Goal: Book appointment/travel/reservation

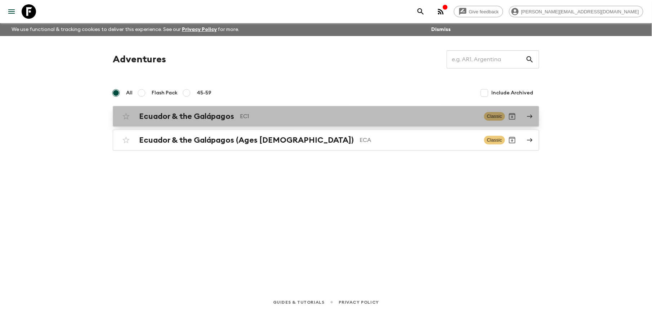
click at [175, 115] on h2 "Ecuador & the Galápagos" at bounding box center [186, 116] width 95 height 9
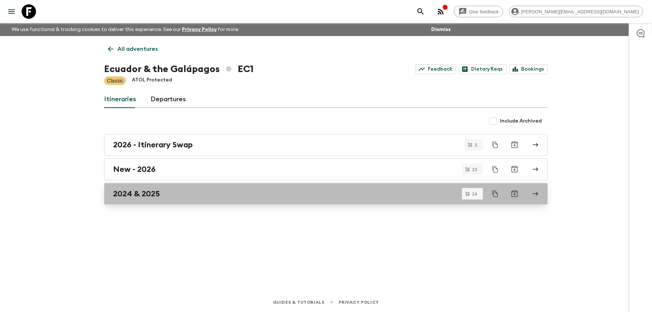
click at [137, 192] on h2 "2024 & 2025" at bounding box center [136, 193] width 47 height 9
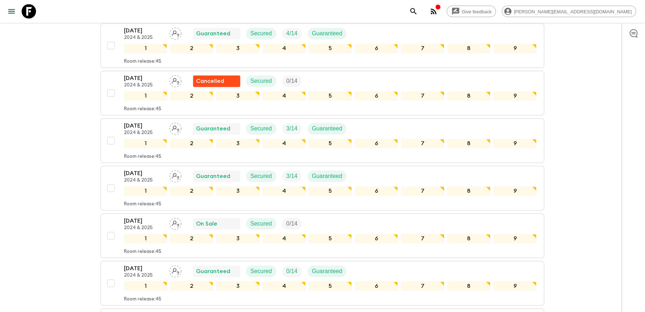
scroll to position [480, 0]
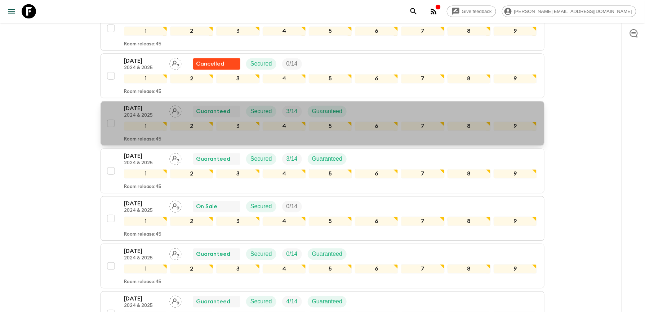
click at [140, 112] on p "[DATE]" at bounding box center [144, 108] width 40 height 9
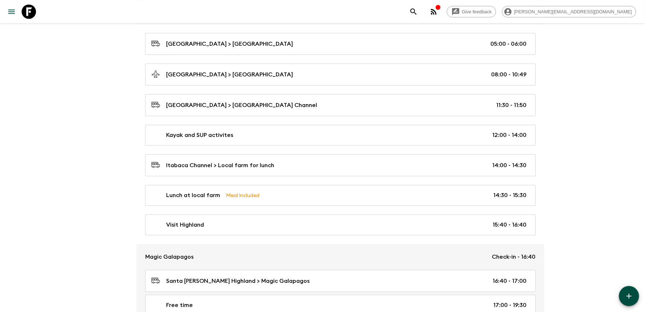
scroll to position [576, 0]
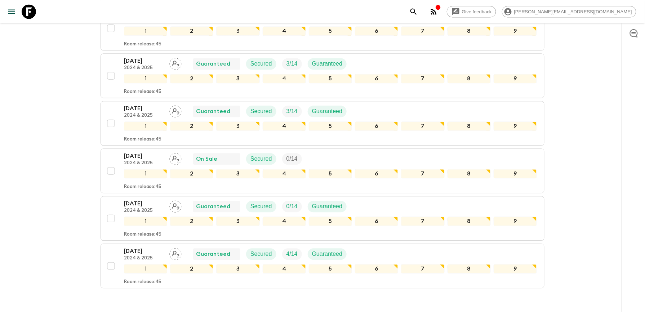
scroll to position [480, 0]
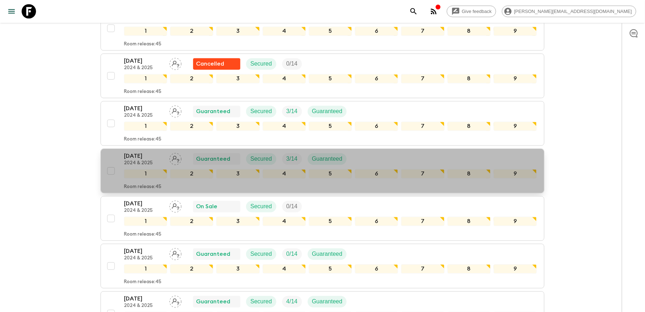
click at [140, 161] on p "[DATE]" at bounding box center [144, 156] width 40 height 9
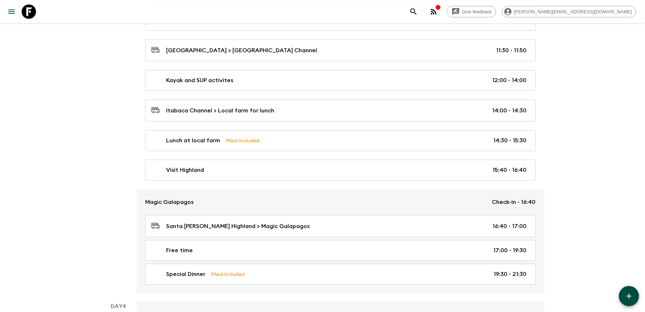
scroll to position [624, 0]
